Goal: Transaction & Acquisition: Book appointment/travel/reservation

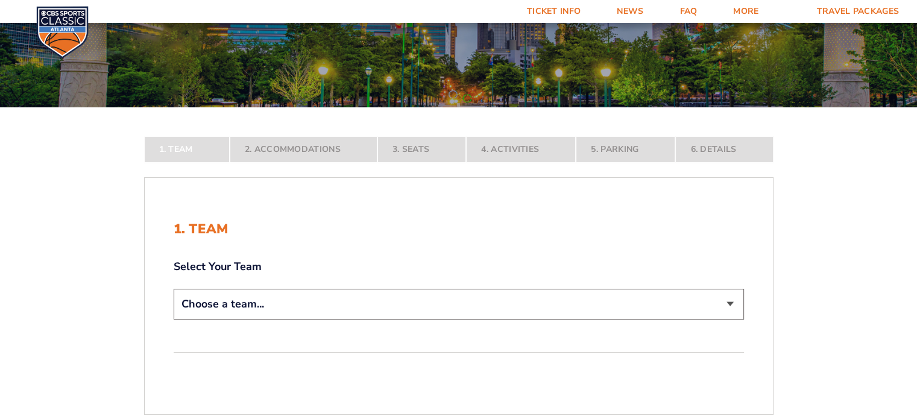
scroll to position [181, 0]
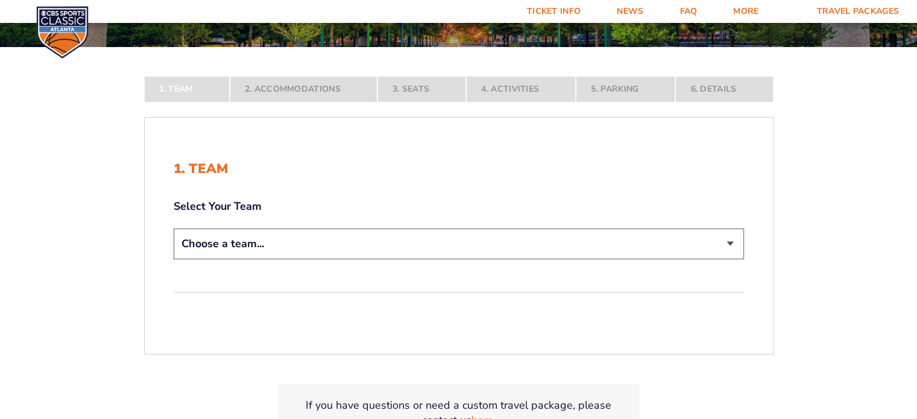
click at [273, 252] on select "Choose a team... [US_STATE] Wildcats [US_STATE] State Buckeyes [US_STATE] Tar H…" at bounding box center [459, 243] width 570 height 31
select select "20108"
click at [174, 259] on select "Choose a team... [US_STATE] Wildcats [US_STATE] State Buckeyes [US_STATE] Tar H…" at bounding box center [459, 243] width 570 height 31
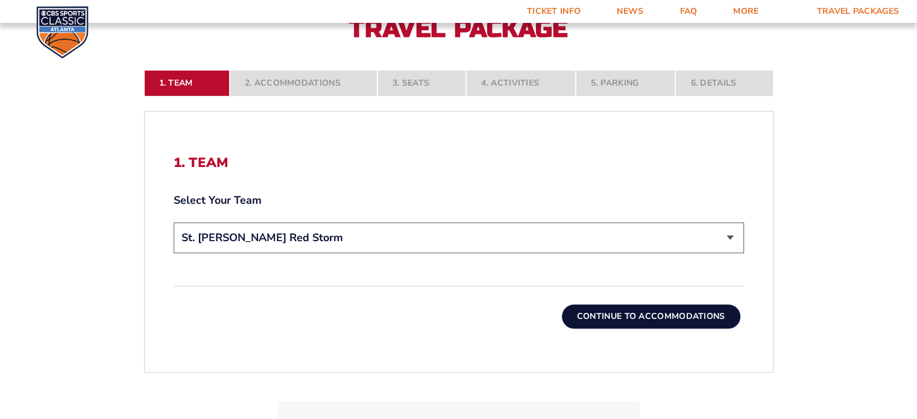
scroll to position [301, 0]
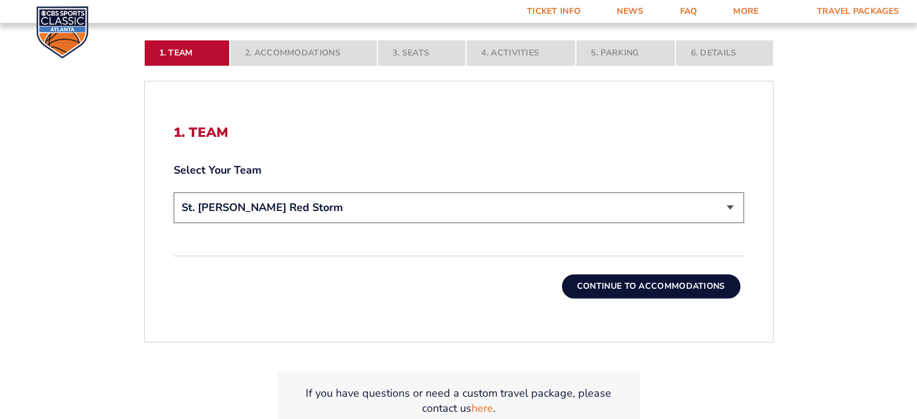
click at [620, 288] on button "Continue To Accommodations" at bounding box center [651, 286] width 178 height 24
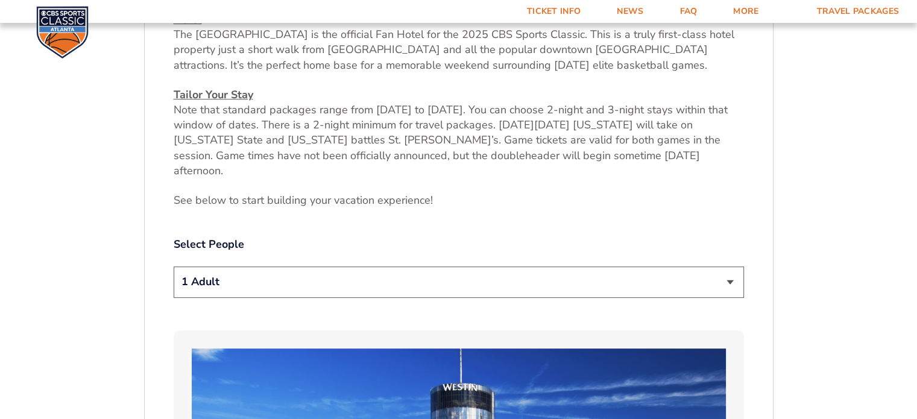
scroll to position [499, 0]
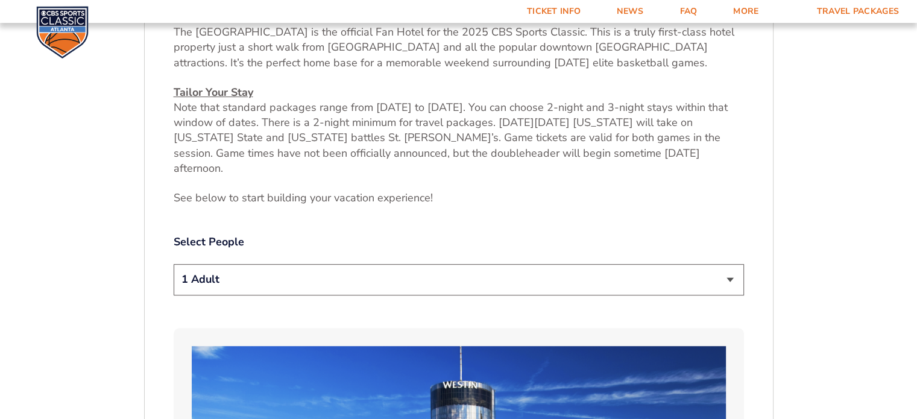
click at [269, 269] on select "1 Adult 2 Adults 3 Adults 4 Adults 2 Adults + 1 Child 2 Adults + 2 Children 2 A…" at bounding box center [459, 279] width 570 height 31
select select "2 Adults"
click at [174, 264] on select "1 Adult 2 Adults 3 Adults 4 Adults 2 Adults + 1 Child 2 Adults + 2 Children 2 A…" at bounding box center [459, 279] width 570 height 31
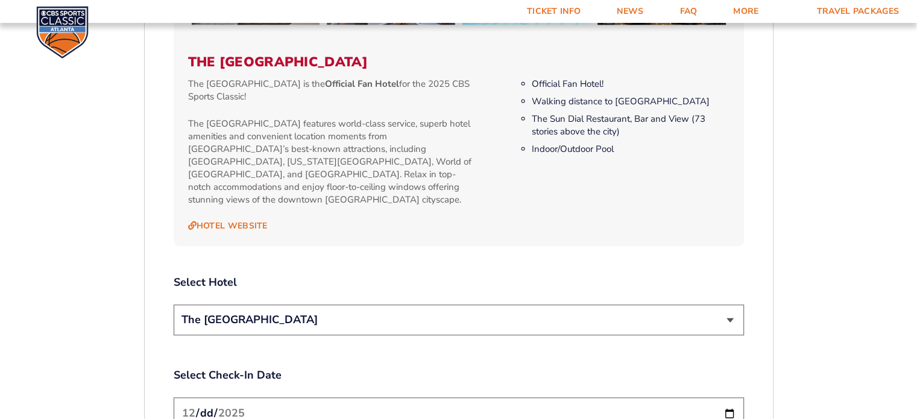
scroll to position [1283, 0]
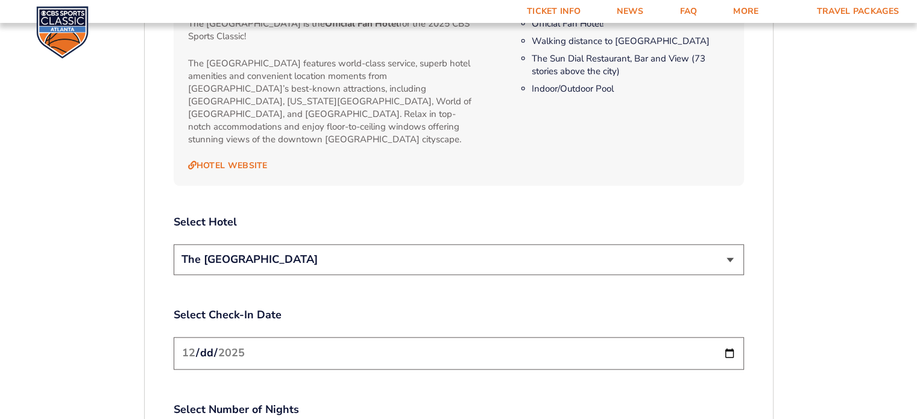
click at [357, 244] on select "The [GEOGRAPHIC_DATA]" at bounding box center [459, 259] width 570 height 31
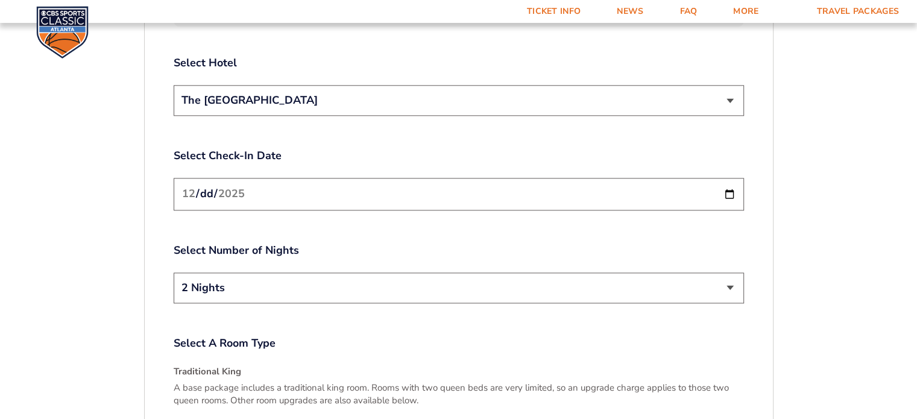
scroll to position [1464, 0]
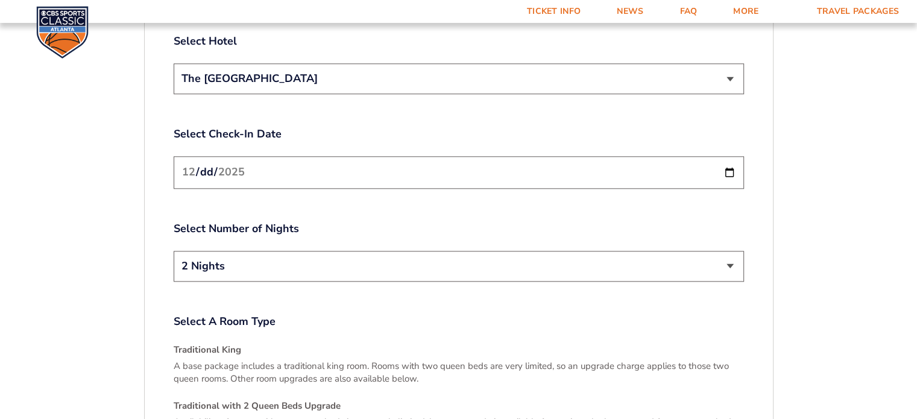
click at [273, 251] on select "2 Nights 3 Nights" at bounding box center [459, 266] width 570 height 31
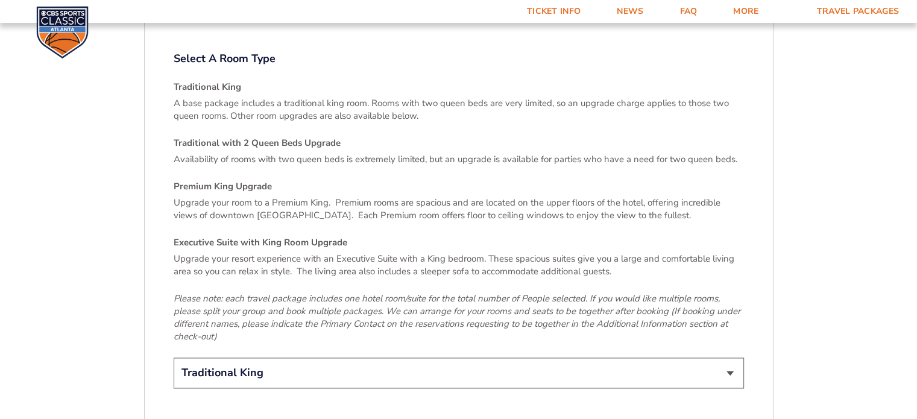
scroll to position [1886, 0]
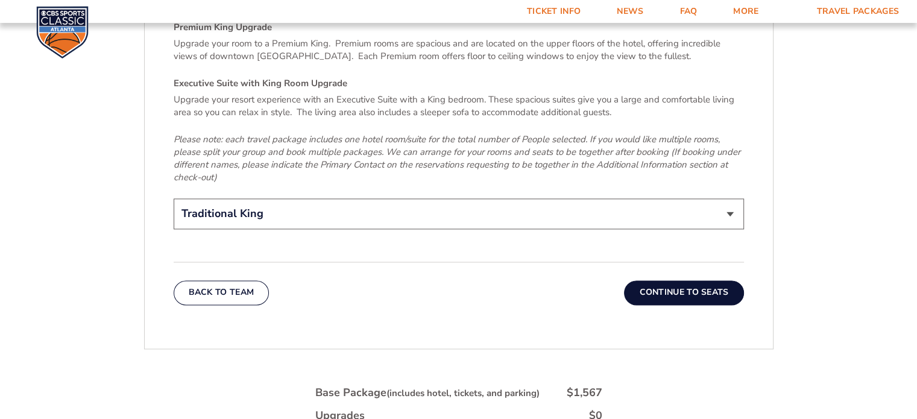
click at [687, 280] on button "Continue To Seats" at bounding box center [683, 292] width 119 height 24
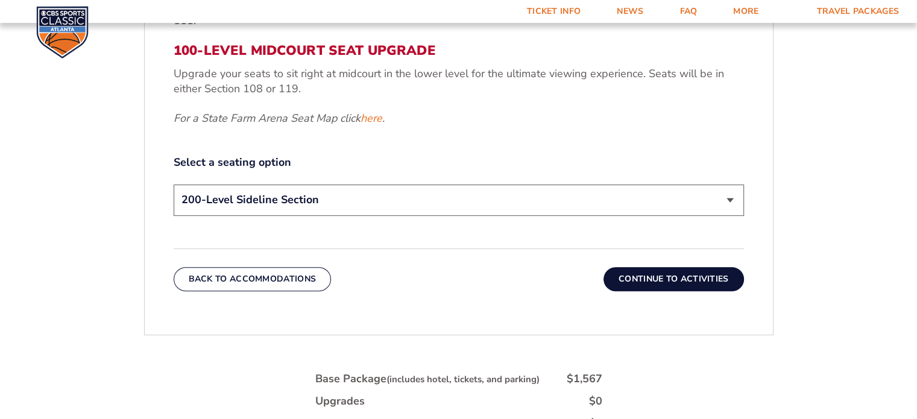
scroll to position [559, 0]
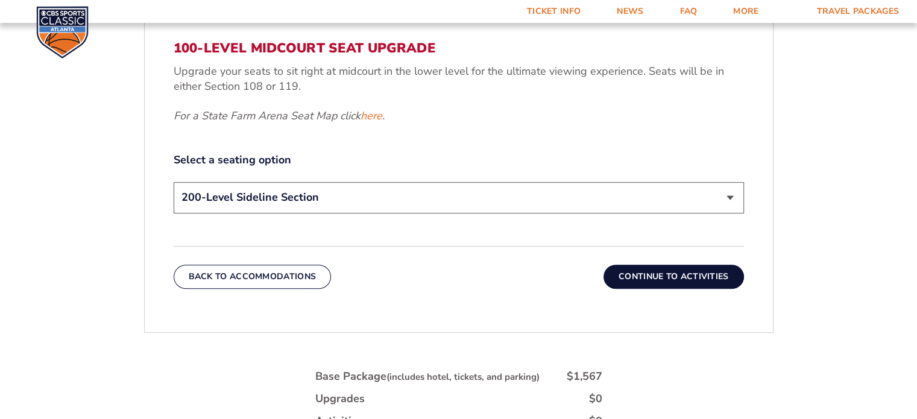
click at [297, 204] on select "200-Level Sideline Section 100-Level Corner Seat Upgrade (+$120 per person) 100…" at bounding box center [459, 197] width 570 height 31
select select "100-Level Corner Seat Upgrade"
click at [174, 182] on select "200-Level Sideline Section 100-Level Corner Seat Upgrade (+$120 per person) 100…" at bounding box center [459, 197] width 570 height 31
click at [342, 198] on select "200-Level Sideline Section 100-Level Corner Seat Upgrade (+$120 per person) 100…" at bounding box center [459, 197] width 570 height 31
click at [655, 273] on button "Continue To Activities" at bounding box center [673, 277] width 140 height 24
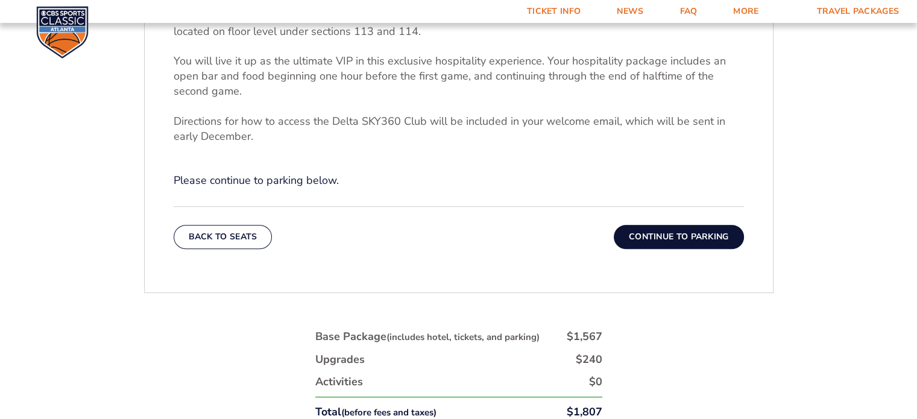
scroll to position [379, 0]
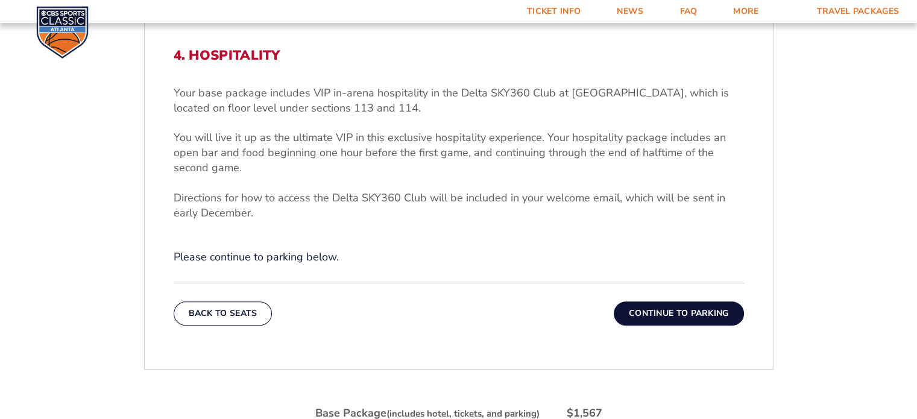
click at [670, 311] on button "Continue To Parking" at bounding box center [679, 313] width 130 height 24
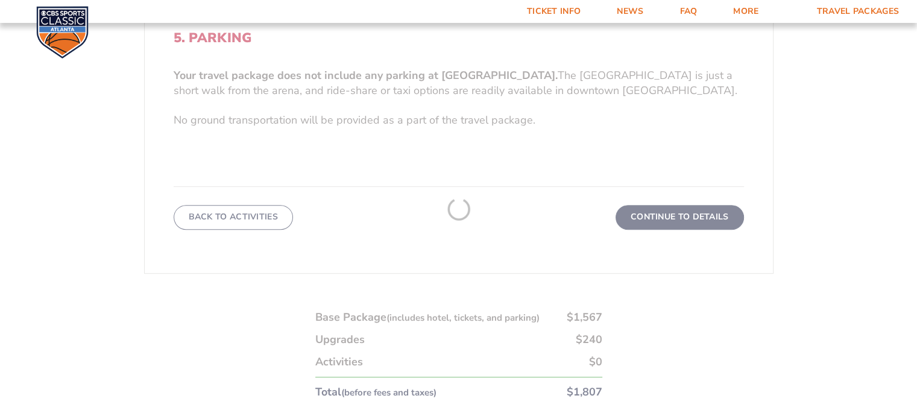
scroll to position [439, 0]
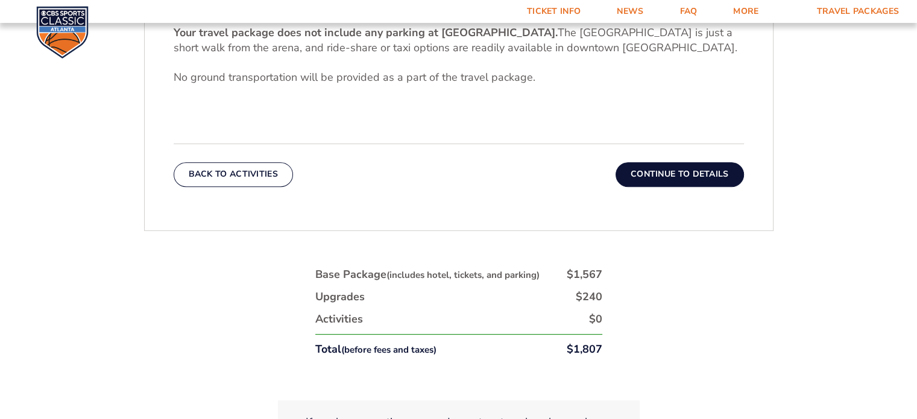
click at [677, 170] on button "Continue To Details" at bounding box center [680, 174] width 128 height 24
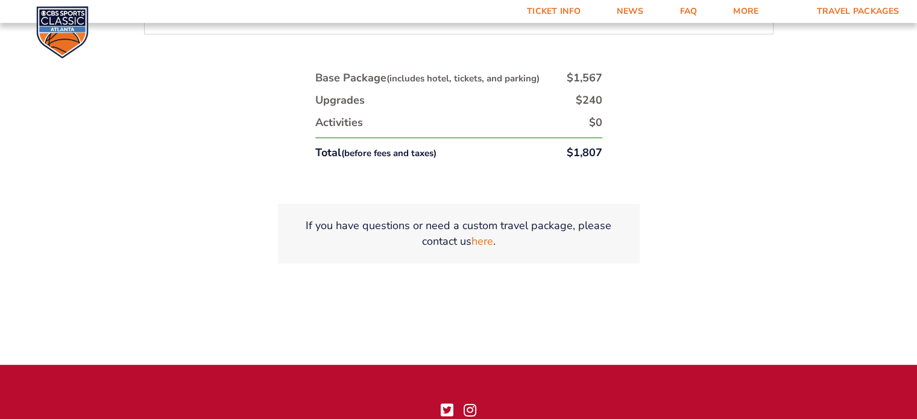
scroll to position [801, 0]
